Goal: Information Seeking & Learning: Understand process/instructions

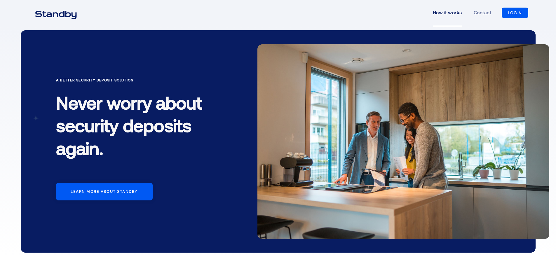
click at [455, 10] on link "How it works" at bounding box center [447, 12] width 29 height 27
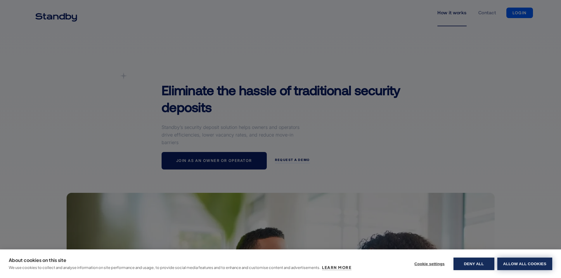
click at [508, 260] on button "Allow all cookies" at bounding box center [524, 264] width 55 height 13
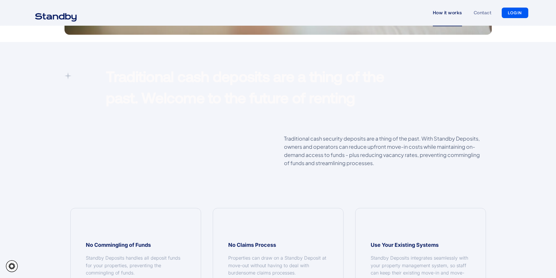
scroll to position [467, 0]
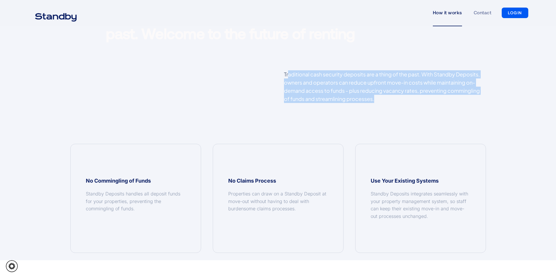
drag, startPoint x: 290, startPoint y: 73, endPoint x: 429, endPoint y: 105, distance: 143.0
click at [429, 105] on div "Traditional cash security deposits are a thing of the past. With Standby Deposi…" at bounding box center [385, 89] width 214 height 39
click at [416, 102] on p "Traditional cash security deposits are a thing of the past. With Standby Deposi…" at bounding box center [385, 86] width 202 height 33
drag, startPoint x: 355, startPoint y: 94, endPoint x: 279, endPoint y: 77, distance: 78.1
click at [279, 77] on div "Traditional cash security deposits are a thing of the past. With Standby Deposi…" at bounding box center [385, 89] width 214 height 39
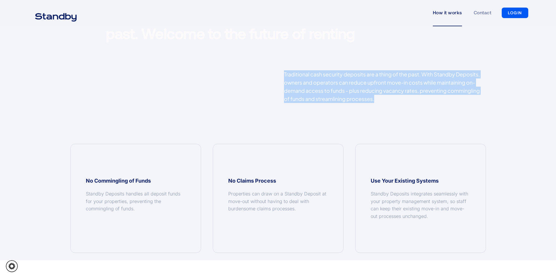
click at [279, 77] on div "Traditional cash security deposits are a thing of the past. With Standby Deposi…" at bounding box center [385, 89] width 214 height 39
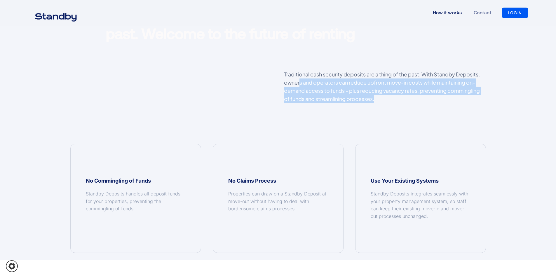
drag, startPoint x: 326, startPoint y: 90, endPoint x: 299, endPoint y: 81, distance: 28.0
click at [299, 81] on p "Traditional cash security deposits are a thing of the past. With Standby Deposi…" at bounding box center [385, 86] width 202 height 33
drag, startPoint x: 371, startPoint y: 96, endPoint x: 299, endPoint y: 76, distance: 74.9
click at [299, 76] on p "Traditional cash security deposits are a thing of the past. With Standby Deposi…" at bounding box center [385, 86] width 202 height 33
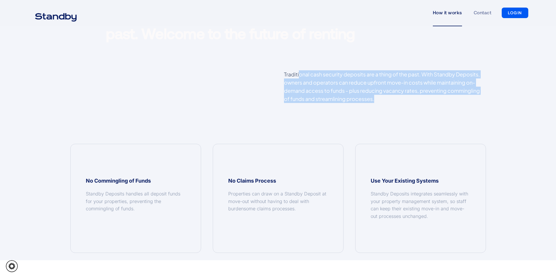
click at [381, 100] on p "Traditional cash security deposits are a thing of the past. With Standby Deposi…" at bounding box center [385, 86] width 202 height 33
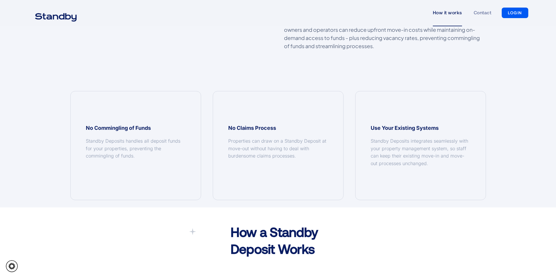
scroll to position [584, 0]
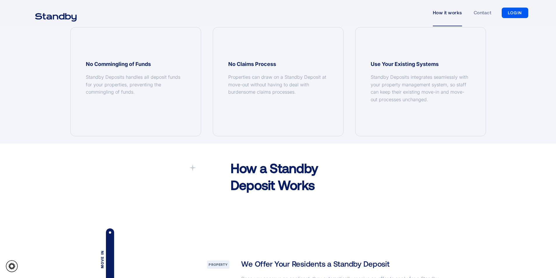
click at [26, 123] on div "Traditional cash deposits are a thing of the past. Welcome to the future of ren…" at bounding box center [278, 2] width 556 height 283
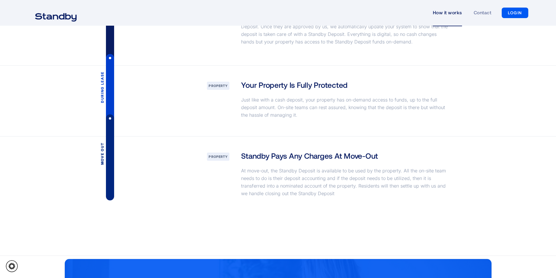
scroll to position [847, 0]
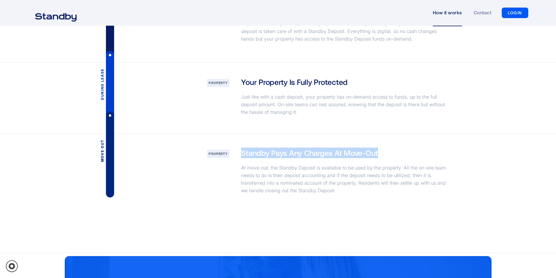
drag, startPoint x: 242, startPoint y: 153, endPoint x: 383, endPoint y: 154, distance: 141.0
click at [383, 154] on div "Standby Pays Any Charges At Move-Out At move-out, the Standby Deposit is availa…" at bounding box center [345, 173] width 221 height 50
click at [375, 154] on h3 "Standby Pays Any Charges At Move-Out" at bounding box center [309, 153] width 137 height 11
drag, startPoint x: 380, startPoint y: 154, endPoint x: 280, endPoint y: 156, distance: 100.2
click at [281, 156] on div "Standby Pays Any Charges At Move-Out At move-out, the Standby Deposit is availa…" at bounding box center [345, 173] width 221 height 50
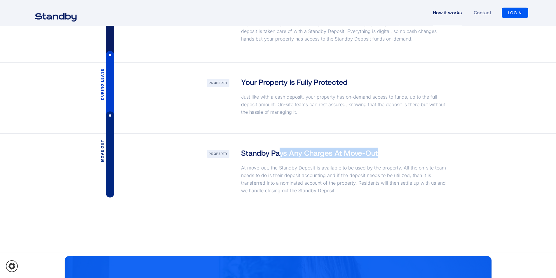
click at [279, 156] on h3 "Standby Pays Any Charges At Move-Out" at bounding box center [309, 153] width 137 height 11
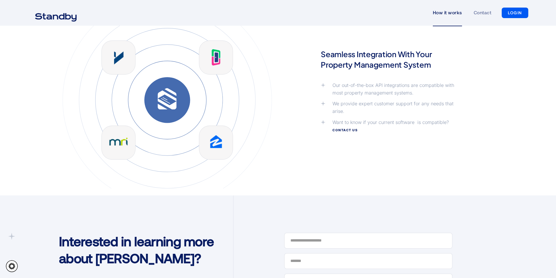
scroll to position [1255, 0]
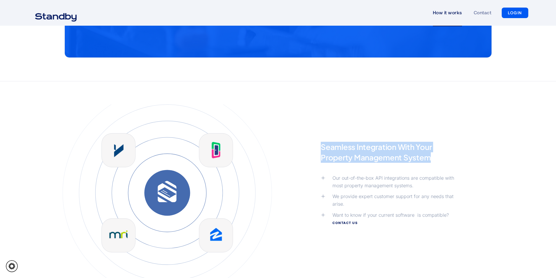
drag, startPoint x: 318, startPoint y: 149, endPoint x: 448, endPoint y: 161, distance: 129.9
click at [448, 161] on div "Seamless Integration With Your Property Management System Our out-of-the-box AP…" at bounding box center [389, 193] width 148 height 102
click at [441, 157] on p "Seamless Integration With Your Property Management System" at bounding box center [389, 152] width 136 height 21
drag, startPoint x: 436, startPoint y: 157, endPoint x: 312, endPoint y: 144, distance: 124.8
click at [312, 144] on div "Seamless Integration With Your Property Management System Our out-of-the-box AP…" at bounding box center [278, 193] width 444 height 177
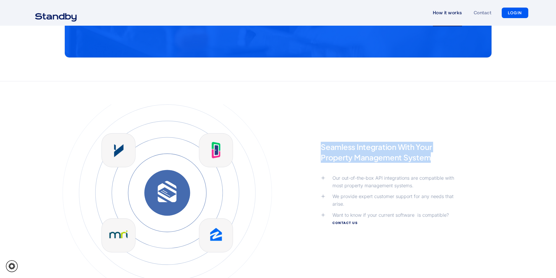
click at [379, 154] on p "Seamless Integration With Your Property Management System" at bounding box center [389, 152] width 136 height 21
drag, startPoint x: 318, startPoint y: 144, endPoint x: 436, endPoint y: 162, distance: 119.0
click at [436, 162] on div "Seamless Integration With Your Property Management System Our out-of-the-box AP…" at bounding box center [389, 193] width 148 height 102
click at [436, 162] on p "Seamless Integration With Your Property Management System" at bounding box center [389, 152] width 136 height 21
drag, startPoint x: 435, startPoint y: 159, endPoint x: 313, endPoint y: 143, distance: 122.9
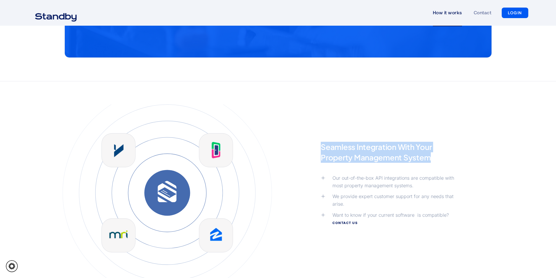
click at [313, 143] on div "Seamless Integration With Your Property Management System Our out-of-the-box AP…" at bounding box center [278, 193] width 444 height 177
click at [325, 143] on p "Seamless Integration With Your Property Management System" at bounding box center [389, 152] width 136 height 21
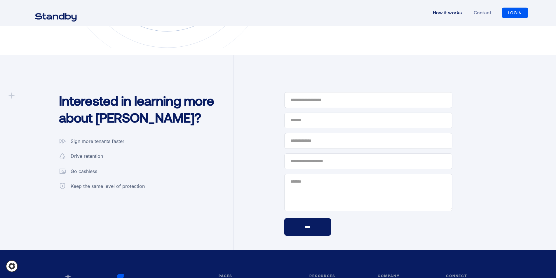
scroll to position [1518, 0]
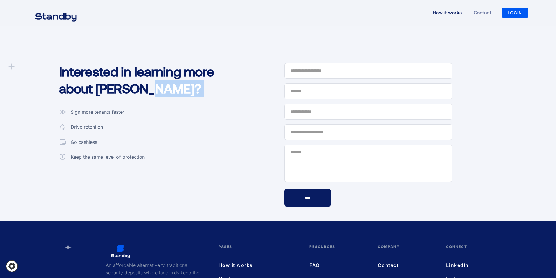
drag, startPoint x: 94, startPoint y: 115, endPoint x: 177, endPoint y: 121, distance: 82.8
click at [177, 121] on div "Interested in learning more about Standby? Sign more tenants faster Drive reten…" at bounding box center [143, 96] width 180 height 141
click at [153, 118] on div "Interested in learning more about Standby? Sign more tenants faster Drive reten…" at bounding box center [143, 96] width 180 height 141
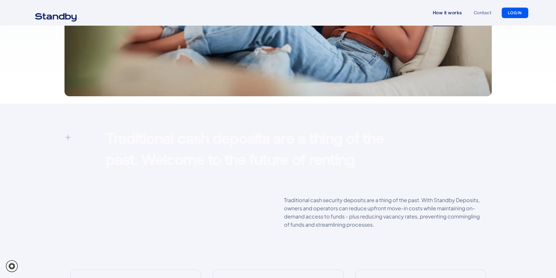
scroll to position [349, 0]
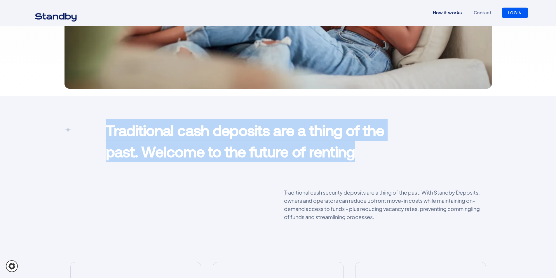
drag, startPoint x: 107, startPoint y: 130, endPoint x: 369, endPoint y: 157, distance: 264.1
click at [369, 157] on p "Traditional cash deposits are a thing of the past. Welcome to the future of ren…" at bounding box center [260, 140] width 309 height 43
click at [220, 158] on p "Traditional cash deposits are a thing of the past. Welcome to the future of ren…" at bounding box center [260, 140] width 309 height 43
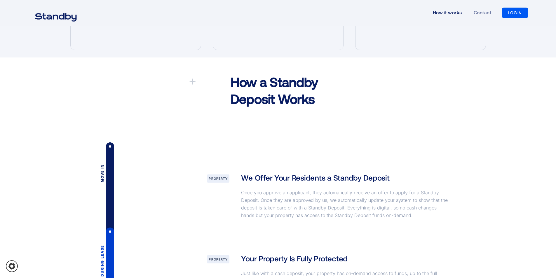
scroll to position [845, 0]
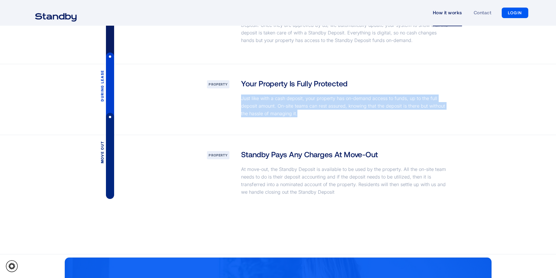
drag, startPoint x: 241, startPoint y: 96, endPoint x: 308, endPoint y: 119, distance: 70.3
click at [308, 119] on div "Your Property Is Fully Protected Just like with a cash deposit, your property h…" at bounding box center [345, 99] width 221 height 43
click at [309, 119] on div "Your Property Is Fully Protected Just like with a cash deposit, your property h…" at bounding box center [345, 99] width 221 height 43
drag, startPoint x: 307, startPoint y: 114, endPoint x: 233, endPoint y: 98, distance: 75.1
click at [233, 98] on div "During lease Property Your Property Is Fully Protected Just like with a cash de…" at bounding box center [279, 99] width 428 height 71
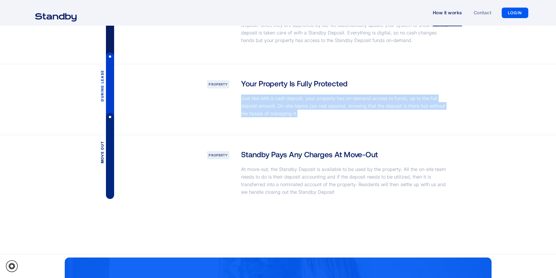
click at [304, 107] on p "Just like with a cash deposit, your property has on-demand access to funds, up …" at bounding box center [345, 106] width 209 height 23
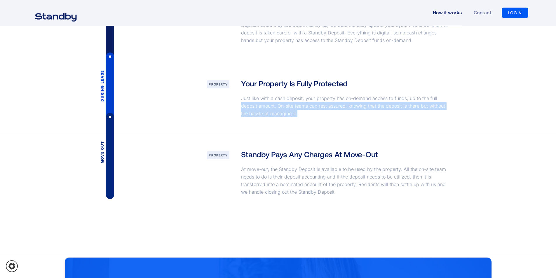
drag, startPoint x: 316, startPoint y: 112, endPoint x: 229, endPoint y: 104, distance: 87.4
click at [229, 104] on div "During lease Property Your Property Is Fully Protected Just like with a cash de…" at bounding box center [279, 99] width 428 height 71
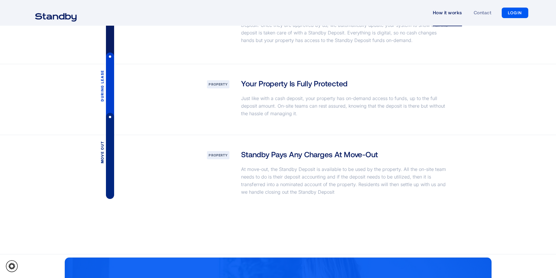
click at [277, 98] on p "Just like with a cash deposit, your property has on-demand access to funds, up …" at bounding box center [345, 106] width 209 height 23
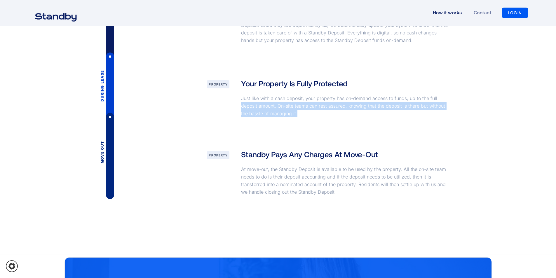
drag, startPoint x: 301, startPoint y: 112, endPoint x: 232, endPoint y: 103, distance: 69.7
click at [232, 104] on div "During lease Property Your Property Is Fully Protected Just like with a cash de…" at bounding box center [279, 99] width 428 height 71
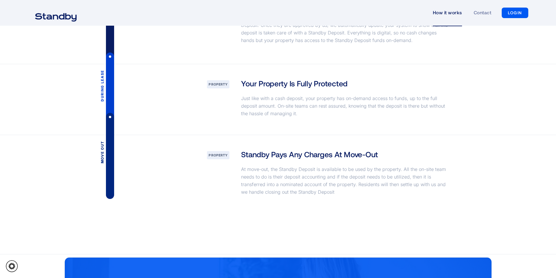
click at [236, 102] on div "Your Property Is Fully Protected Just like with a cash deposit, your property h…" at bounding box center [345, 99] width 221 height 43
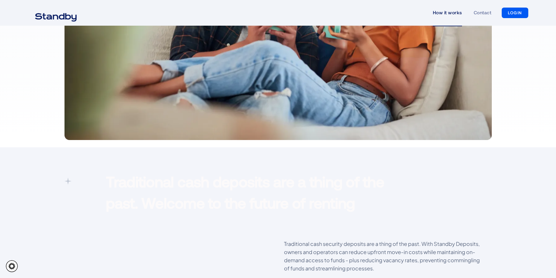
scroll to position [380, 0]
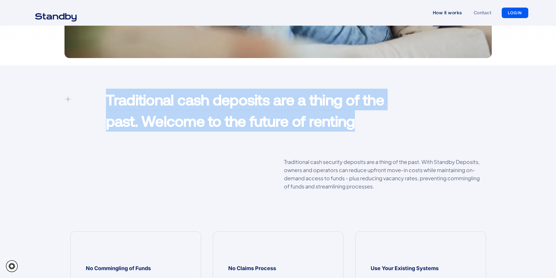
drag, startPoint x: 104, startPoint y: 100, endPoint x: 390, endPoint y: 117, distance: 287.2
click at [390, 117] on div "Traditional cash deposits are a thing of the past. Welcome to the future of ren…" at bounding box center [260, 112] width 321 height 46
click at [380, 118] on p "Traditional cash deposits are a thing of the past. Welcome to the future of ren…" at bounding box center [260, 110] width 309 height 43
drag, startPoint x: 372, startPoint y: 122, endPoint x: 99, endPoint y: 101, distance: 273.8
click at [99, 101] on div "Traditional cash deposits are a thing of the past. Welcome to the future of ren…" at bounding box center [279, 112] width 428 height 46
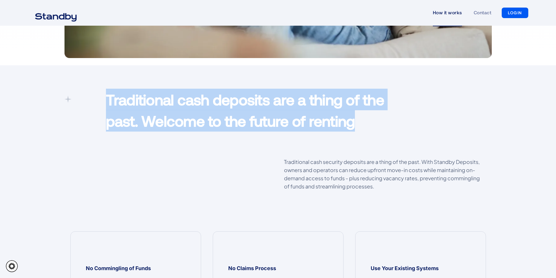
click at [140, 102] on p "Traditional cash deposits are a thing of the past. Welcome to the future of ren…" at bounding box center [260, 110] width 309 height 43
drag, startPoint x: 368, startPoint y: 120, endPoint x: 93, endPoint y: 103, distance: 275.8
click at [93, 103] on div "Traditional cash deposits are a thing of the past. Welcome to the future of ren…" at bounding box center [279, 112] width 428 height 46
click at [207, 97] on p "Traditional cash deposits are a thing of the past. Welcome to the future of ren…" at bounding box center [260, 110] width 309 height 43
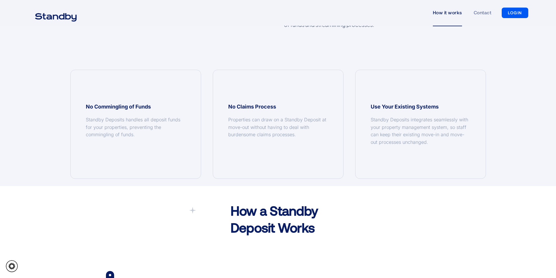
scroll to position [555, 0]
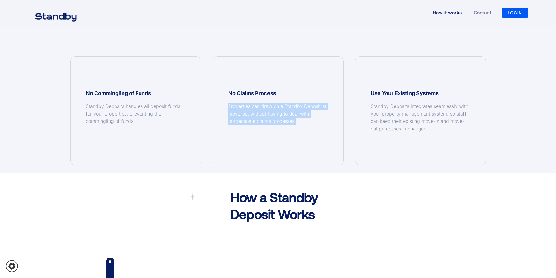
drag, startPoint x: 225, startPoint y: 106, endPoint x: 311, endPoint y: 126, distance: 87.8
click at [311, 126] on div "No Claims Process Properties can draw on a Standby Deposit at move-out without …" at bounding box center [278, 111] width 130 height 109
click at [309, 124] on div "Properties can draw on a Standby Deposit at move-out without having to deal wit…" at bounding box center [278, 114] width 100 height 22
drag, startPoint x: 308, startPoint y: 122, endPoint x: 218, endPoint y: 105, distance: 91.4
click at [210, 105] on div "No Claims Process Properties can draw on a Standby Deposit at move-out without …" at bounding box center [278, 110] width 142 height 109
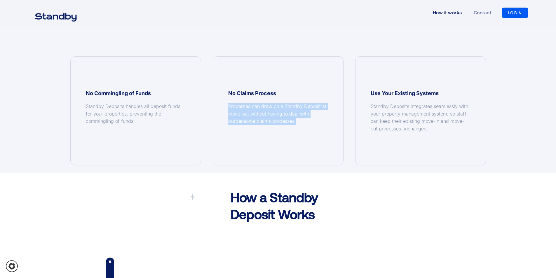
click at [236, 105] on div "Properties can draw on a Standby Deposit at move-out without having to deal wit…" at bounding box center [278, 114] width 100 height 22
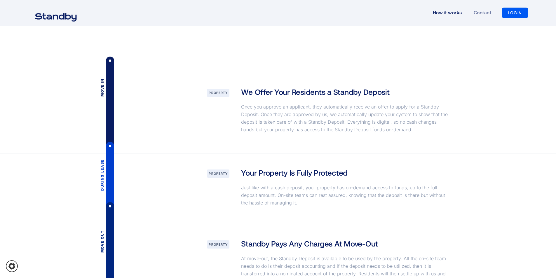
scroll to position [759, 0]
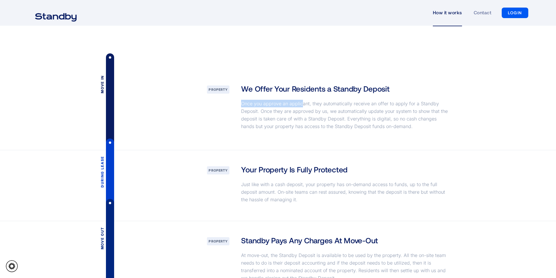
drag, startPoint x: 232, startPoint y: 104, endPoint x: 302, endPoint y: 107, distance: 69.8
click at [302, 107] on div "Move in Property We Offer Your Residents a Standby Deposit Once you approve an …" at bounding box center [279, 109] width 428 height 81
click at [302, 107] on p "Once you approve an applicant, they automatically receive an offer to apply for…" at bounding box center [345, 115] width 209 height 30
drag, startPoint x: 321, startPoint y: 101, endPoint x: 353, endPoint y: 104, distance: 32.8
click at [353, 104] on p "Once you approve an applicant, they automatically receive an offer to apply for…" at bounding box center [345, 115] width 209 height 30
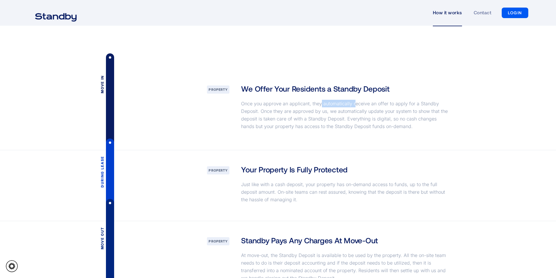
click at [353, 104] on p "Once you approve an applicant, they automatically receive an offer to apply for…" at bounding box center [345, 115] width 209 height 30
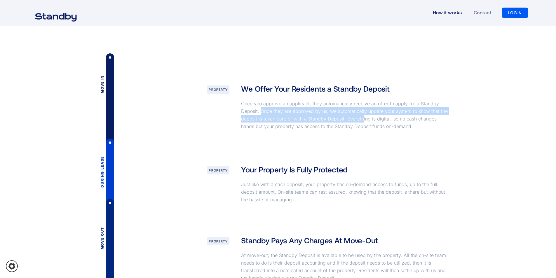
drag, startPoint x: 261, startPoint y: 112, endPoint x: 362, endPoint y: 117, distance: 101.5
click at [362, 117] on p "Once you approve an applicant, they automatically receive an offer to apply for…" at bounding box center [345, 115] width 209 height 30
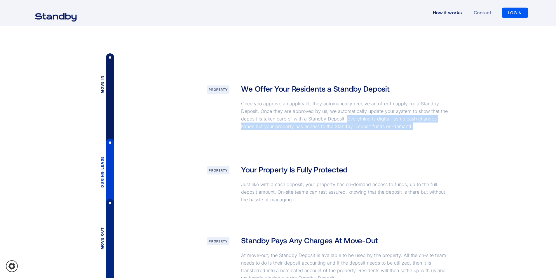
drag, startPoint x: 346, startPoint y: 118, endPoint x: 418, endPoint y: 128, distance: 72.7
click at [418, 128] on p "Once you approve an applicant, they automatically receive an offer to apply for…" at bounding box center [345, 115] width 209 height 30
click at [415, 126] on p "Once you approve an applicant, they automatically receive an offer to apply for…" at bounding box center [345, 115] width 209 height 30
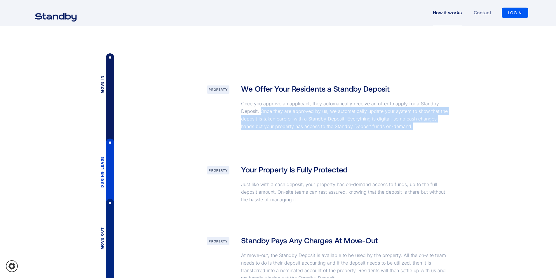
drag, startPoint x: 401, startPoint y: 122, endPoint x: 261, endPoint y: 108, distance: 141.4
click at [261, 108] on p "Once you approve an applicant, they automatically receive an offer to apply for…" at bounding box center [345, 115] width 209 height 30
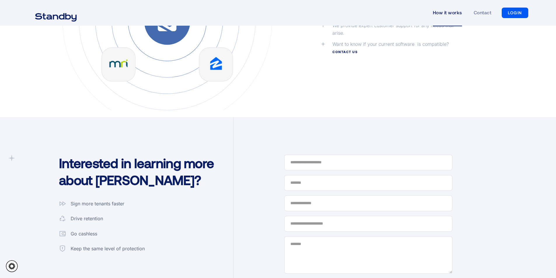
scroll to position [1314, 0]
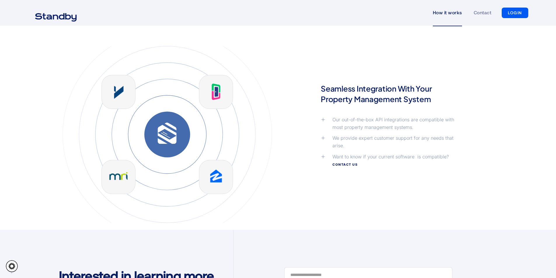
click at [124, 90] on img at bounding box center [167, 134] width 222 height 177
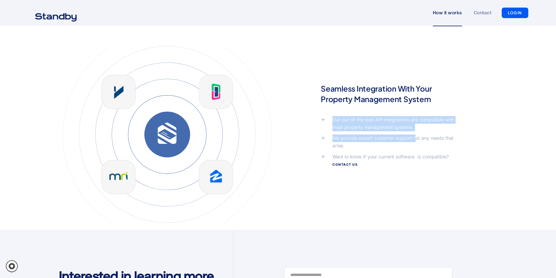
drag, startPoint x: 331, startPoint y: 119, endPoint x: 414, endPoint y: 141, distance: 85.8
click at [414, 141] on div "Our out-of-the-box API integrations are compatible with most property managemen…" at bounding box center [389, 142] width 136 height 52
click at [414, 141] on div "We provide expert customer support for any needs that arise." at bounding box center [395, 142] width 125 height 15
